Goal: Information Seeking & Learning: Learn about a topic

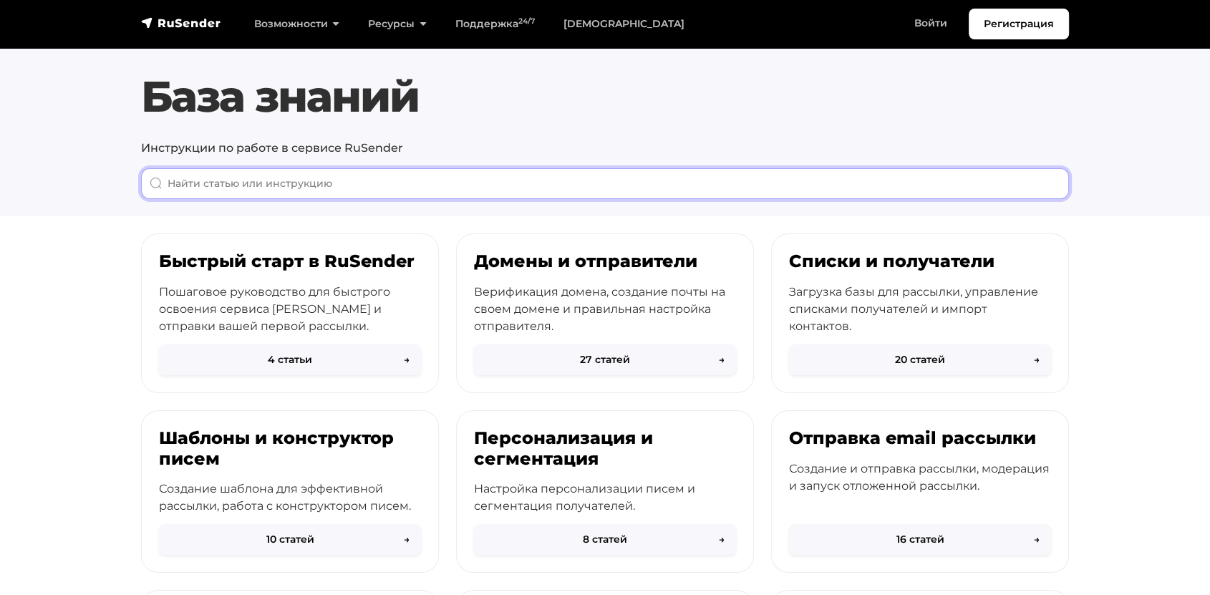
click at [372, 195] on input "When autocomplete results are available use up and down arrows to review and en…" at bounding box center [605, 183] width 928 height 31
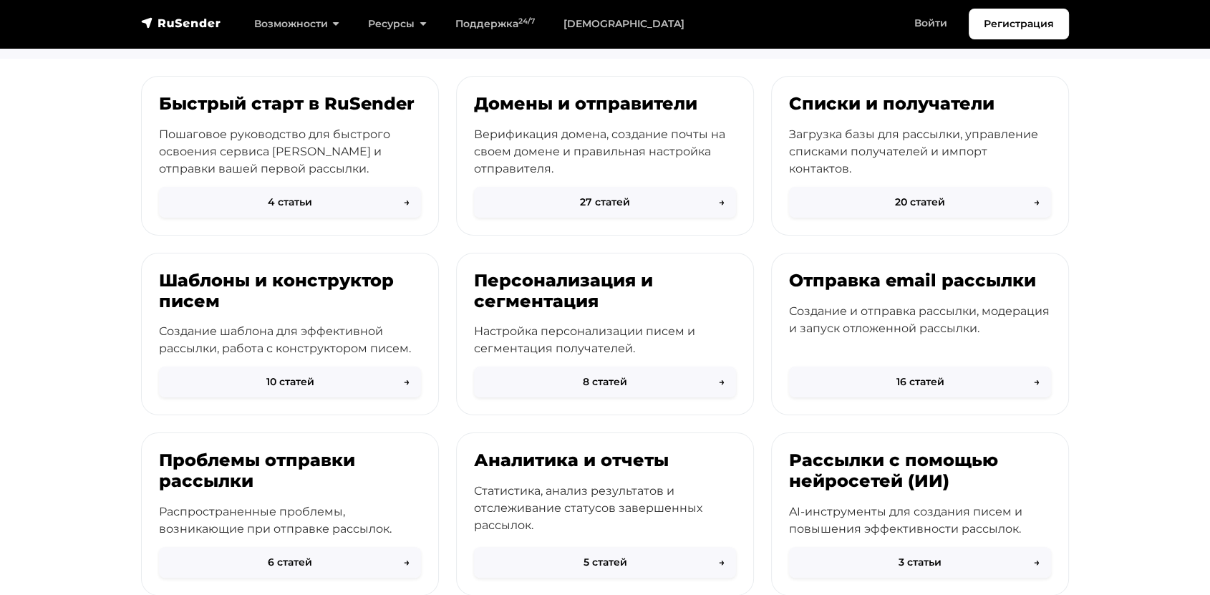
scroll to position [159, 0]
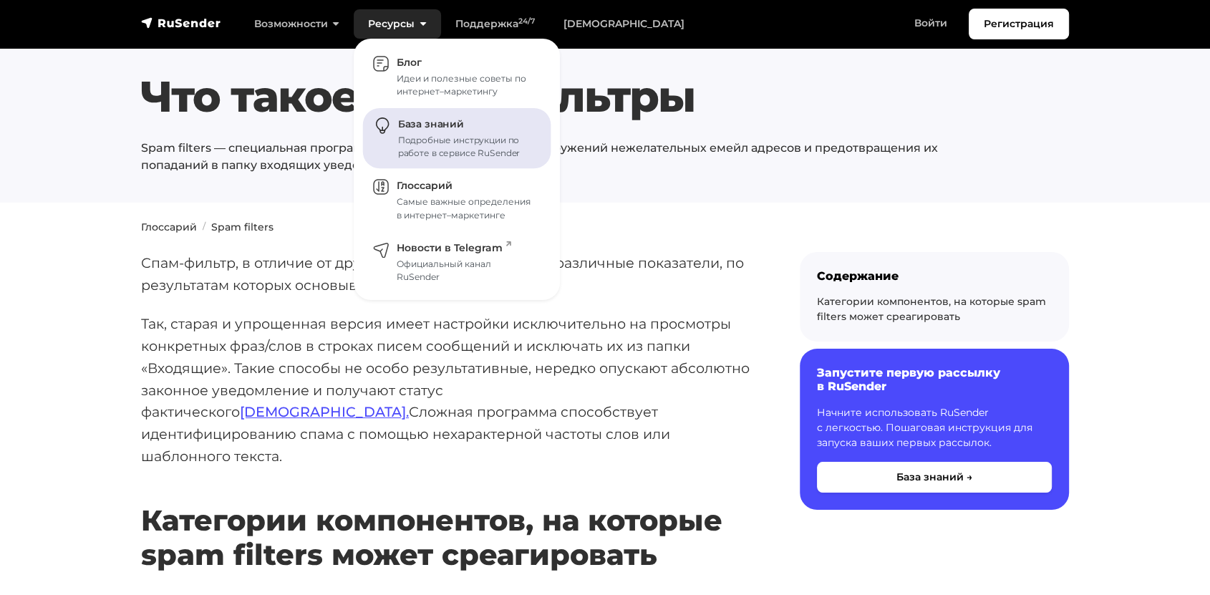
click at [439, 114] on link "База знаний Подробные инструкции по работе в сервисе RuSender" at bounding box center [457, 138] width 188 height 61
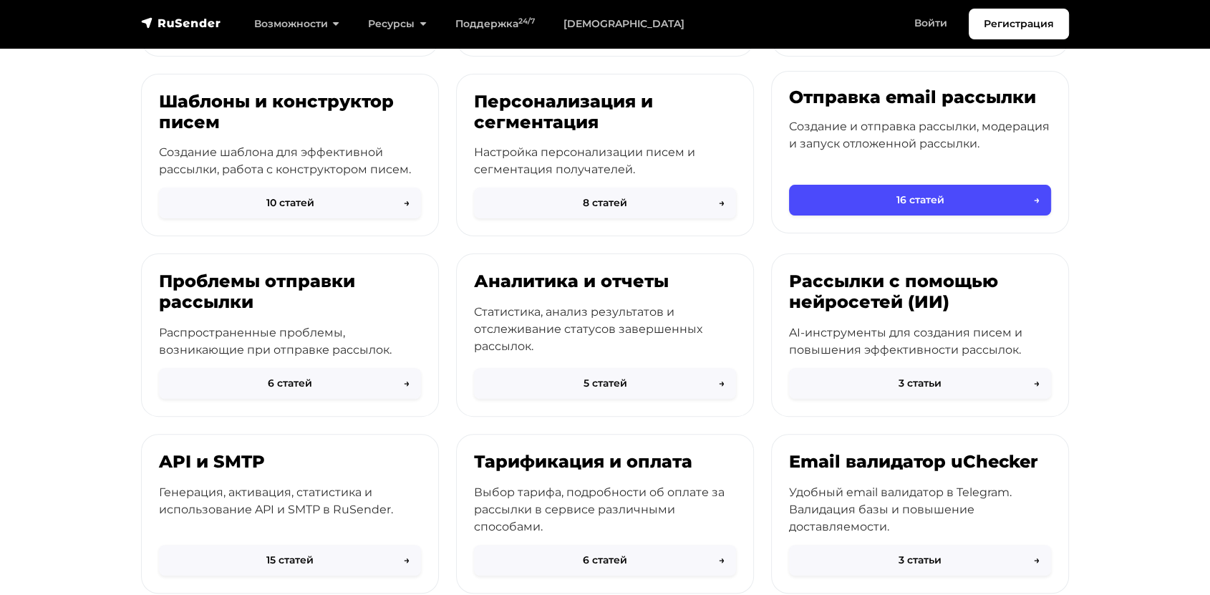
scroll to position [309, 0]
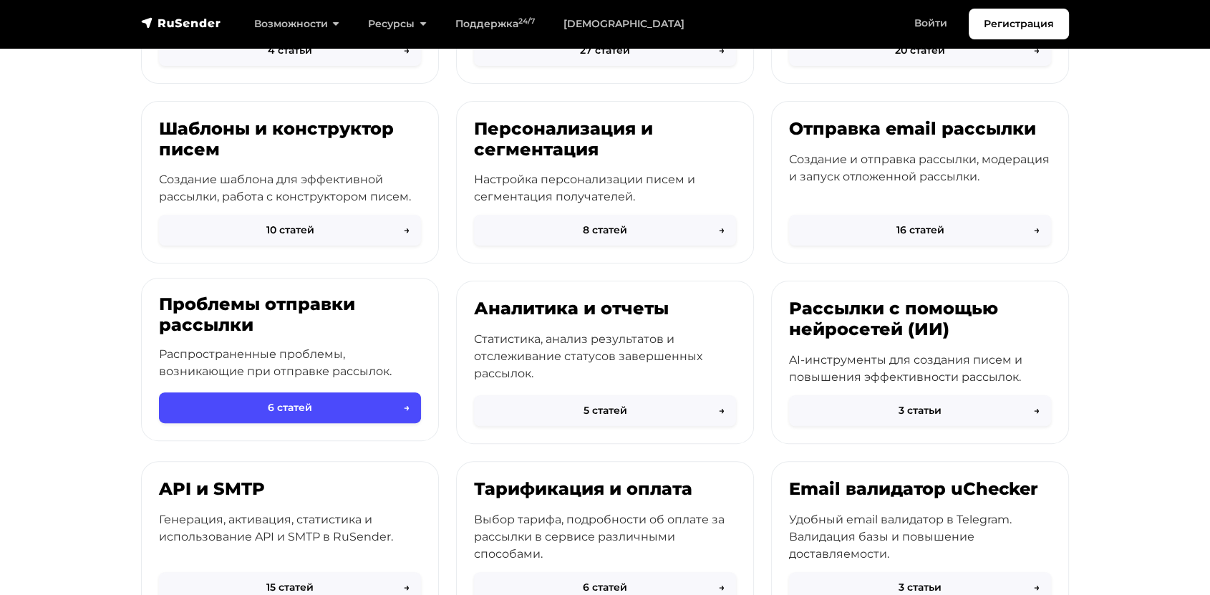
click at [321, 303] on h3 "Проблемы отправки рассылки" at bounding box center [290, 315] width 262 height 42
